Goal: Task Accomplishment & Management: Use online tool/utility

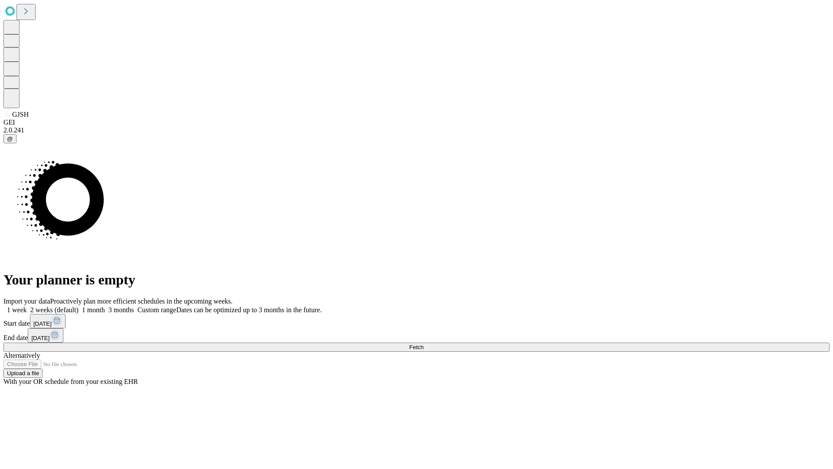
click at [423, 344] on span "Fetch" at bounding box center [416, 347] width 14 height 7
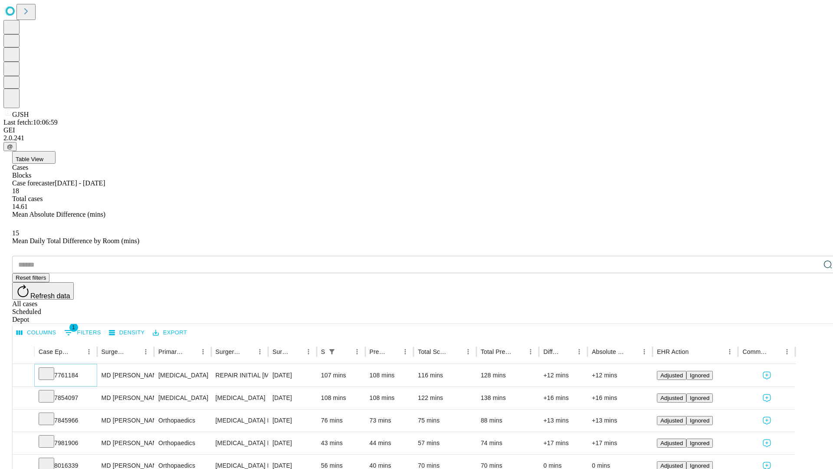
click at [51, 368] on icon at bounding box center [46, 372] width 9 height 9
